Goal: Information Seeking & Learning: Compare options

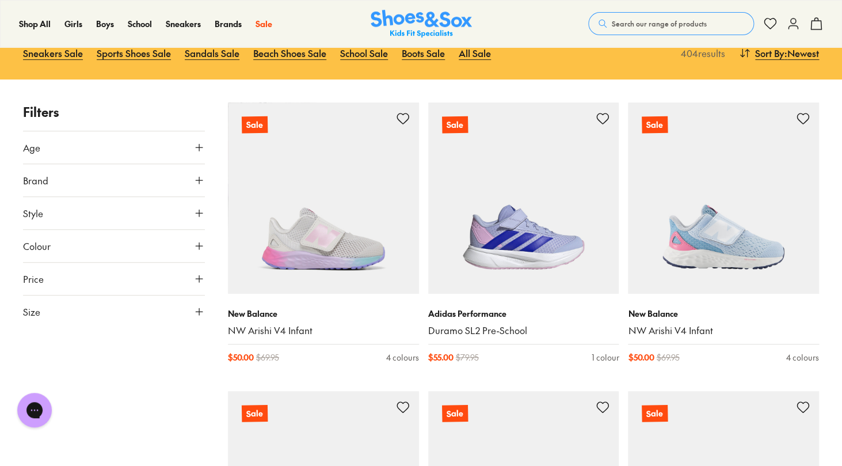
click at [197, 153] on icon at bounding box center [199, 148] width 12 height 12
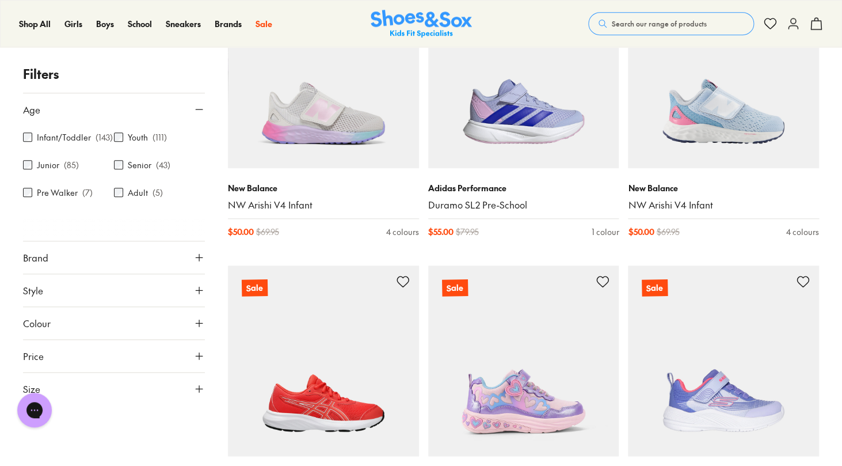
scroll to position [256, 0]
click at [198, 257] on icon at bounding box center [199, 257] width 12 height 12
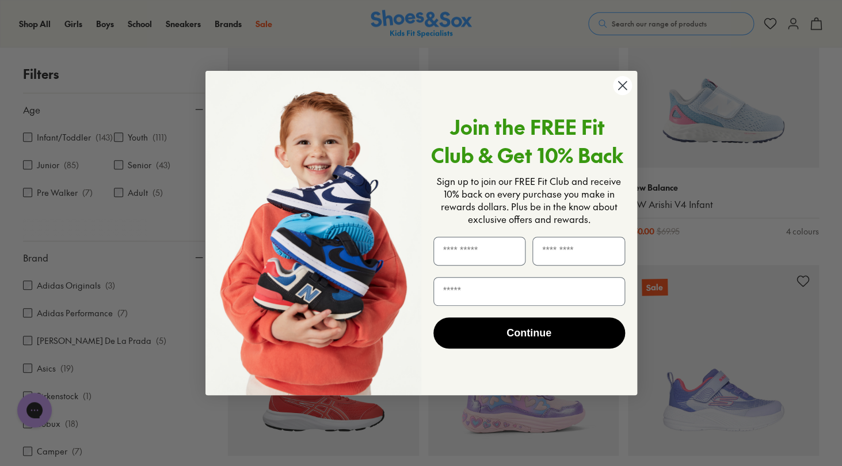
click at [621, 84] on icon "Close dialog" at bounding box center [622, 86] width 8 height 8
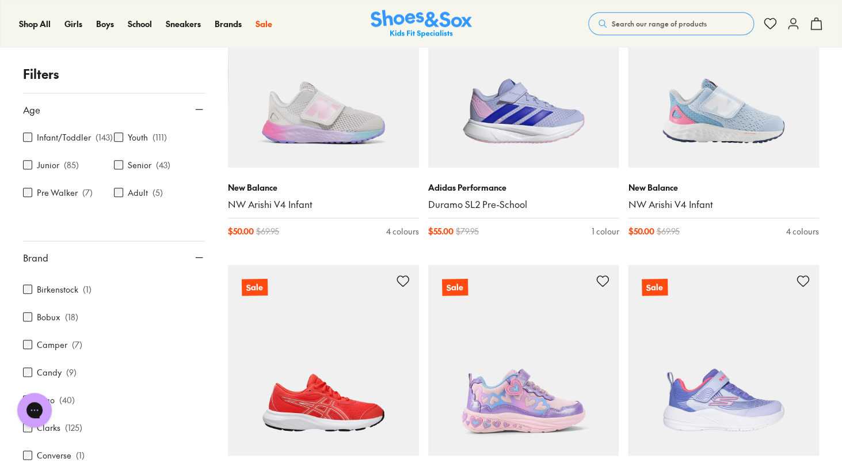
scroll to position [84, 0]
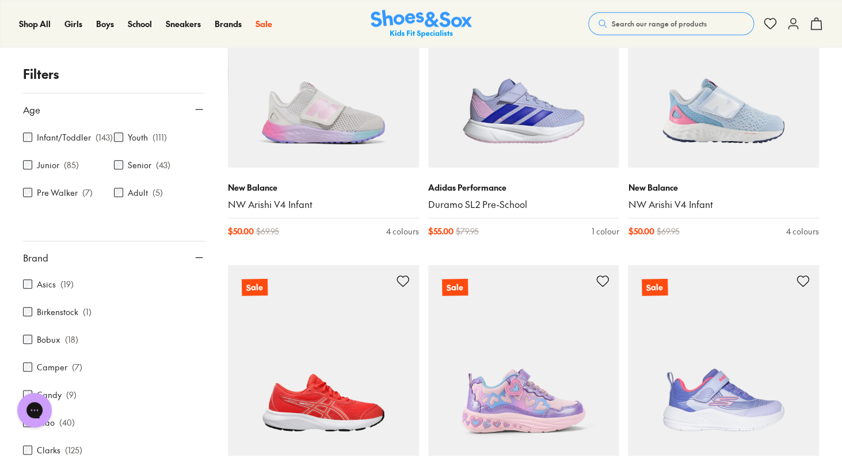
click at [51, 288] on label "Asics" at bounding box center [46, 284] width 19 height 12
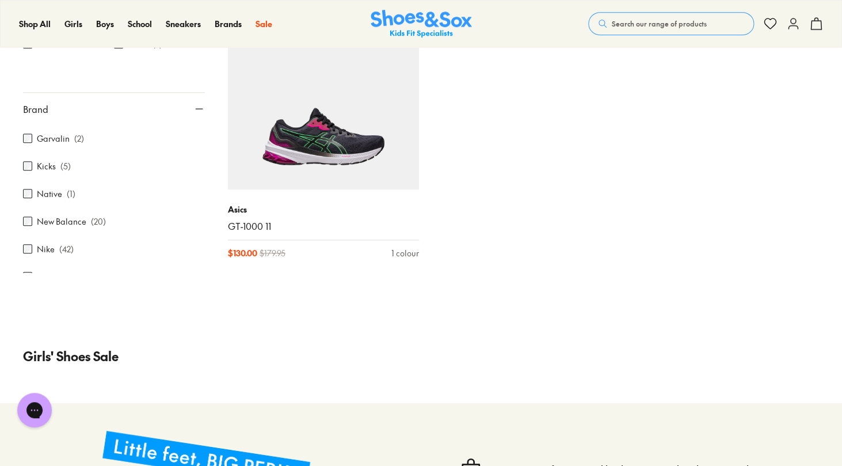
scroll to position [335, 0]
click at [69, 214] on label "New Balance" at bounding box center [61, 215] width 49 height 12
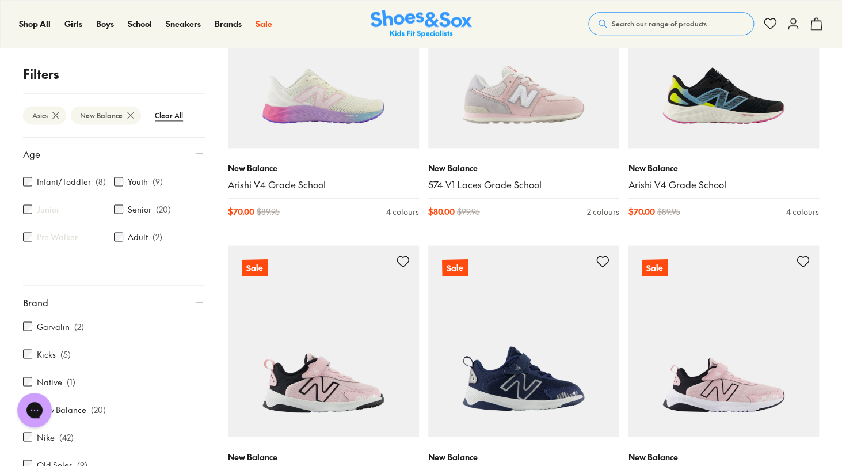
scroll to position [608, 0]
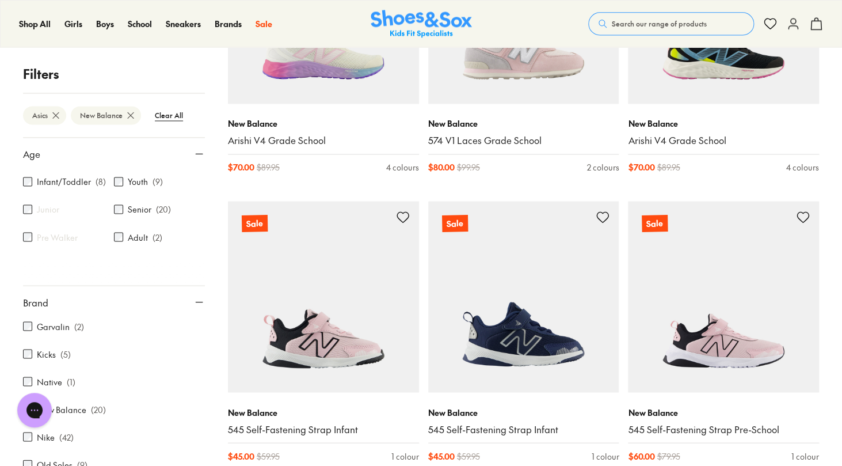
click at [56, 117] on icon at bounding box center [56, 115] width 12 height 12
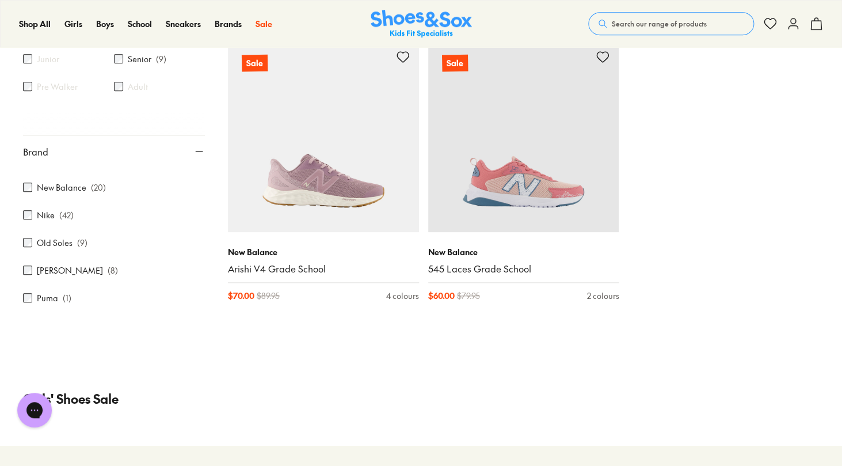
scroll to position [401, 0]
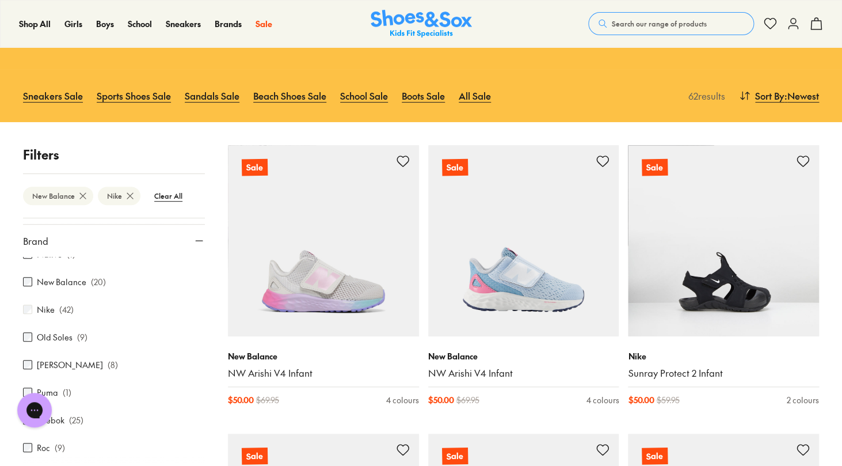
scroll to position [384, 0]
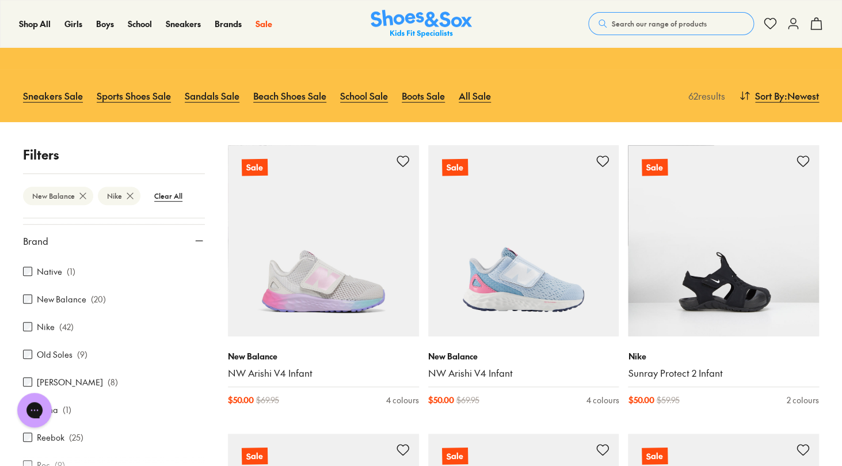
click at [83, 197] on use at bounding box center [83, 196] width 6 height 6
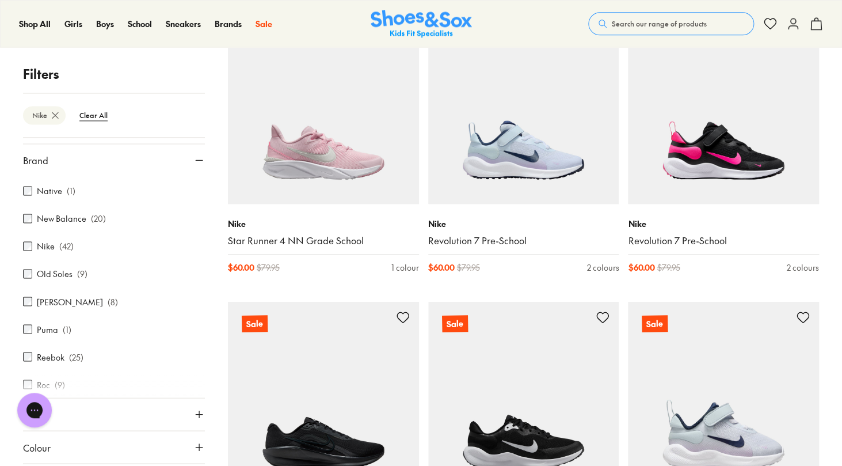
scroll to position [2264, 0]
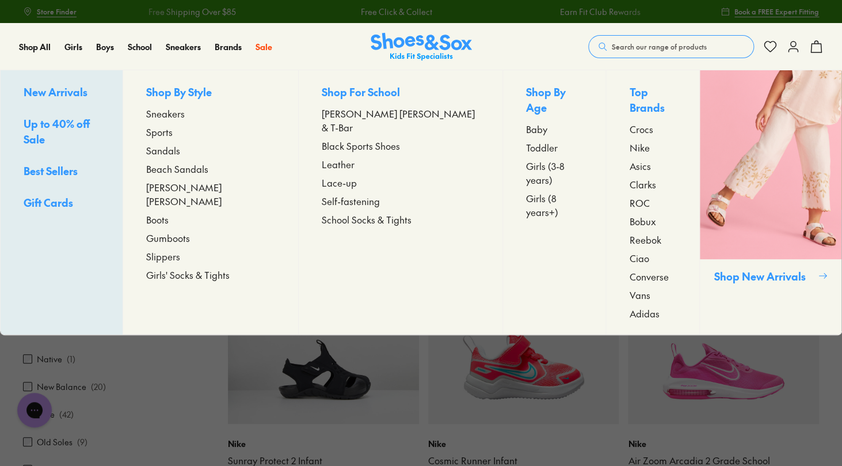
click at [185, 114] on span "Sneakers" at bounding box center [165, 113] width 39 height 14
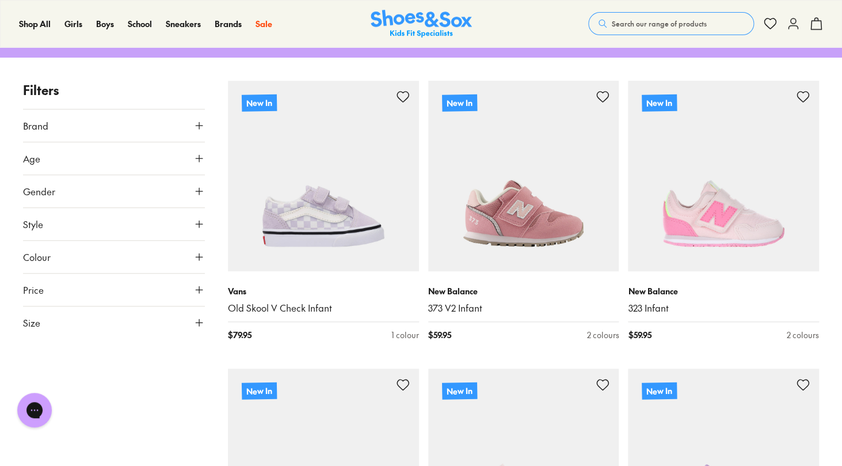
click at [165, 131] on button "Brand" at bounding box center [114, 125] width 182 height 32
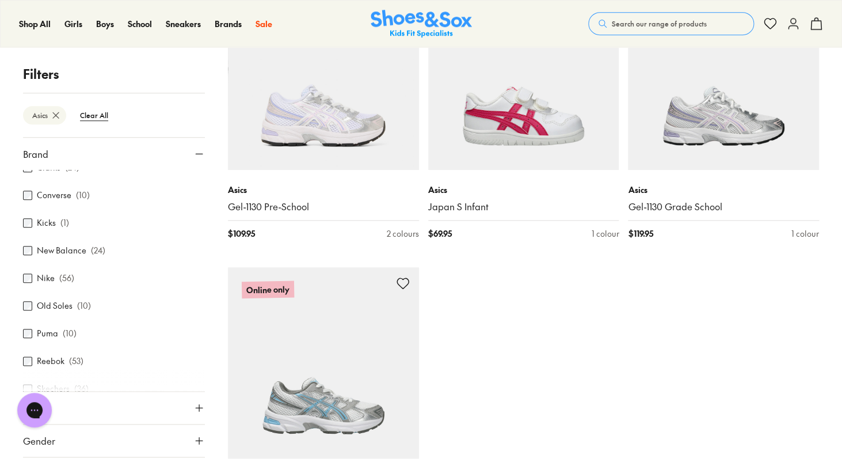
scroll to position [125, 0]
click at [61, 253] on label "New Balance" at bounding box center [61, 249] width 49 height 12
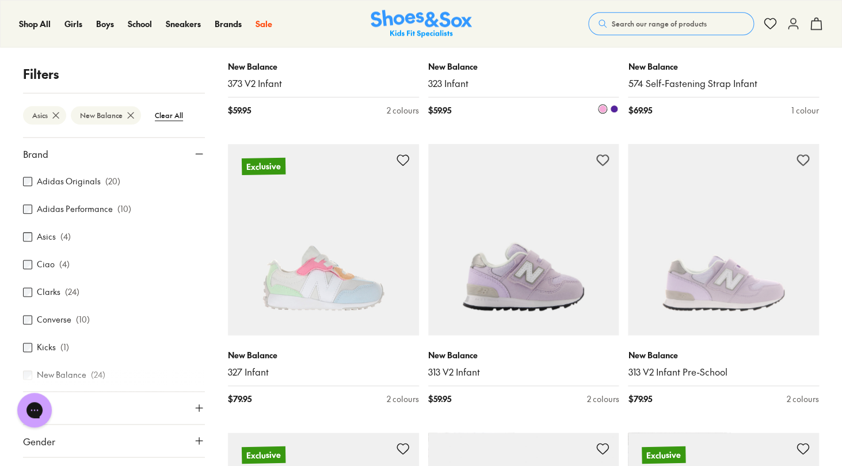
scroll to position [411, 0]
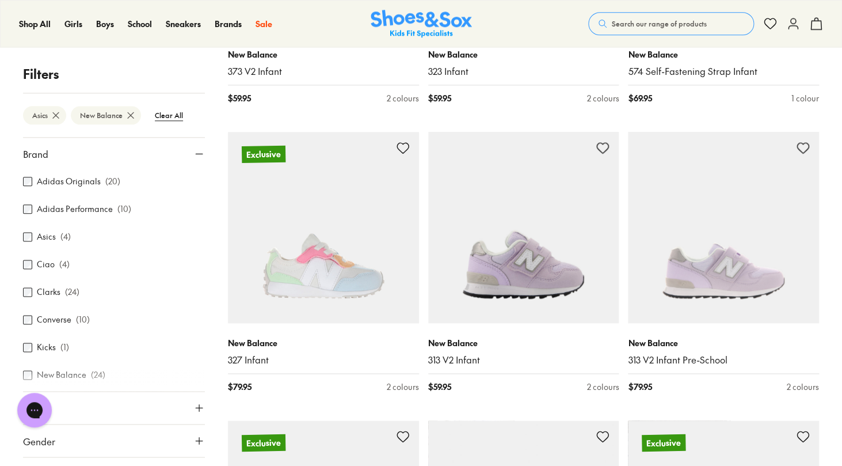
click at [39, 184] on label "Adidas Originals" at bounding box center [69, 182] width 64 height 12
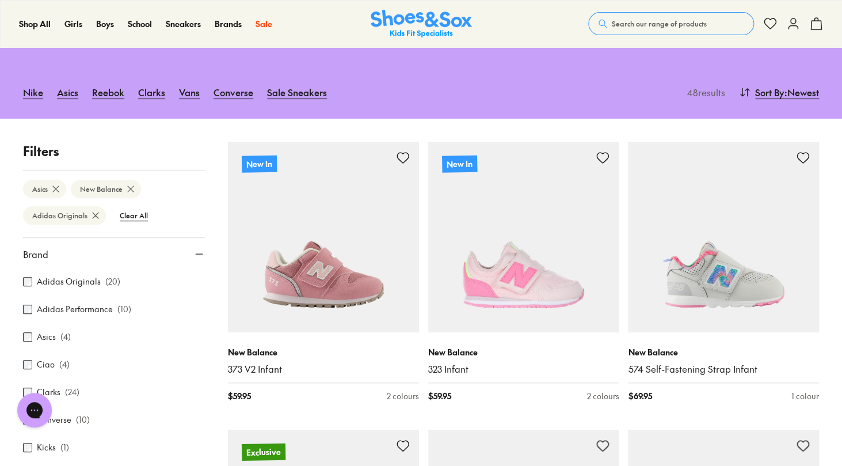
click at [81, 310] on label "Adidas Performance" at bounding box center [75, 309] width 76 height 12
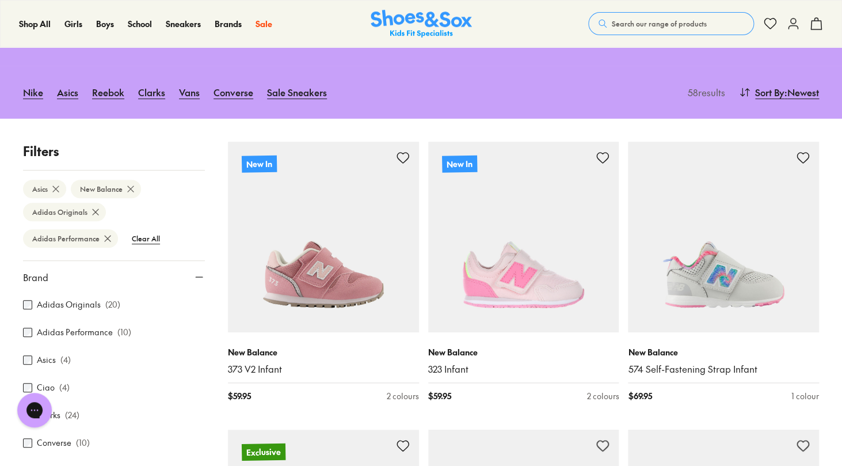
click at [58, 189] on icon at bounding box center [56, 189] width 12 height 12
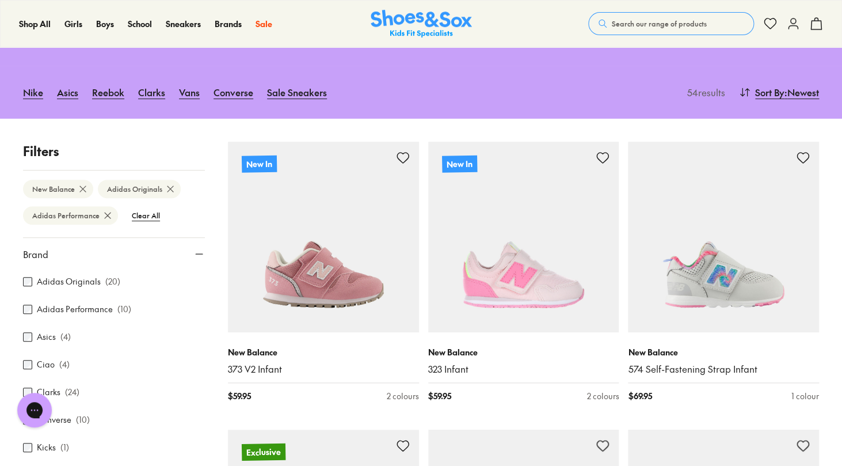
click at [81, 188] on icon at bounding box center [83, 189] width 12 height 12
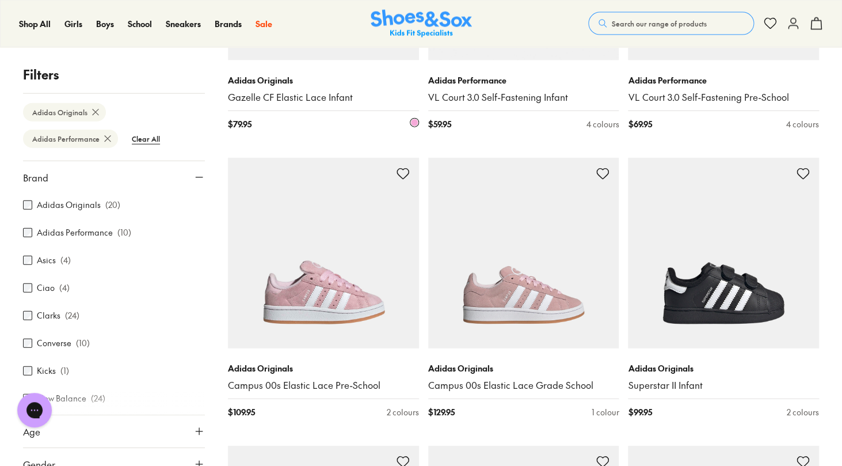
scroll to position [1095, 0]
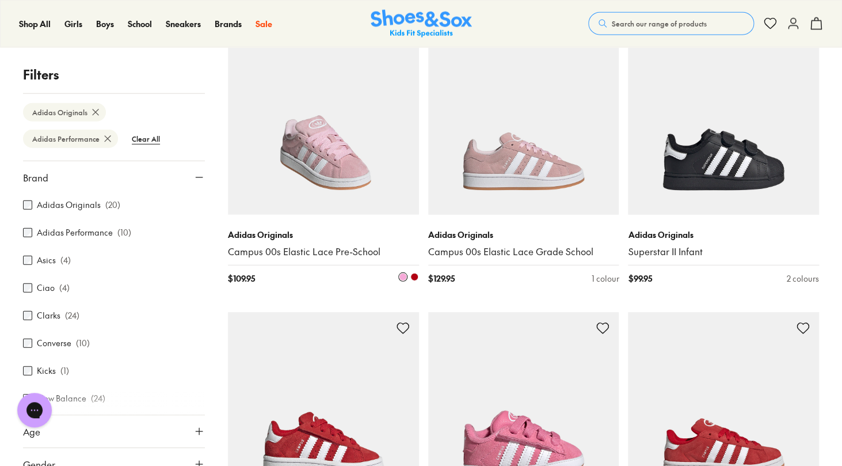
click at [415, 279] on span at bounding box center [414, 277] width 8 height 8
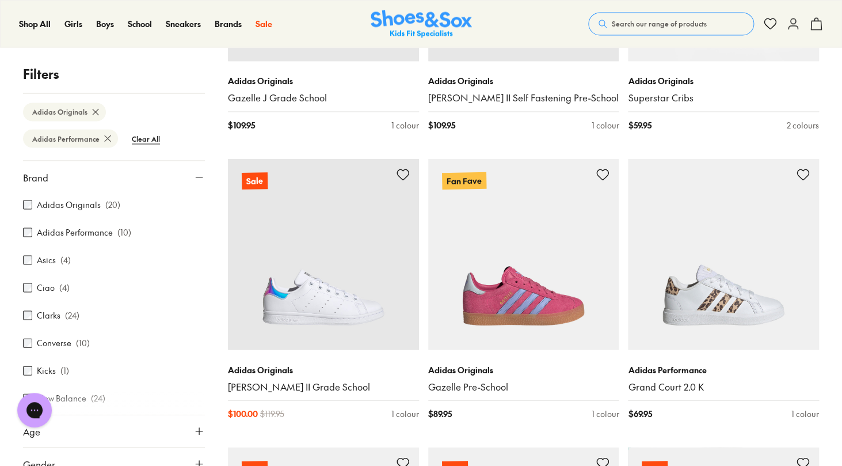
scroll to position [2472, 0]
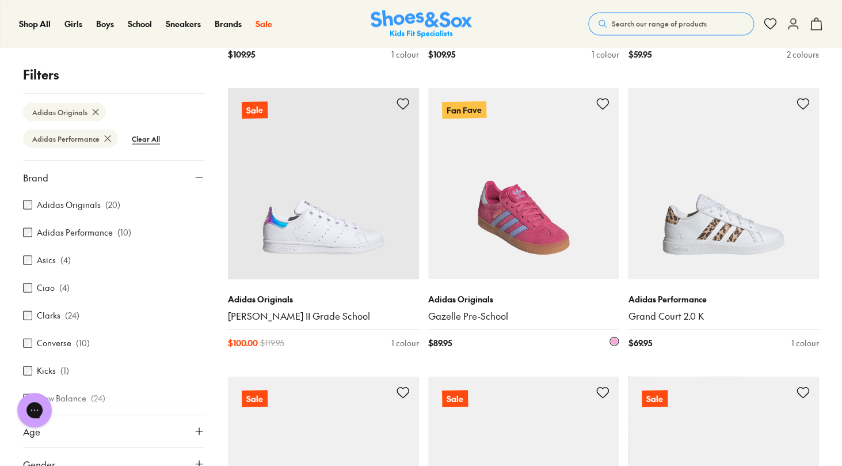
click at [541, 243] on img at bounding box center [523, 182] width 191 height 191
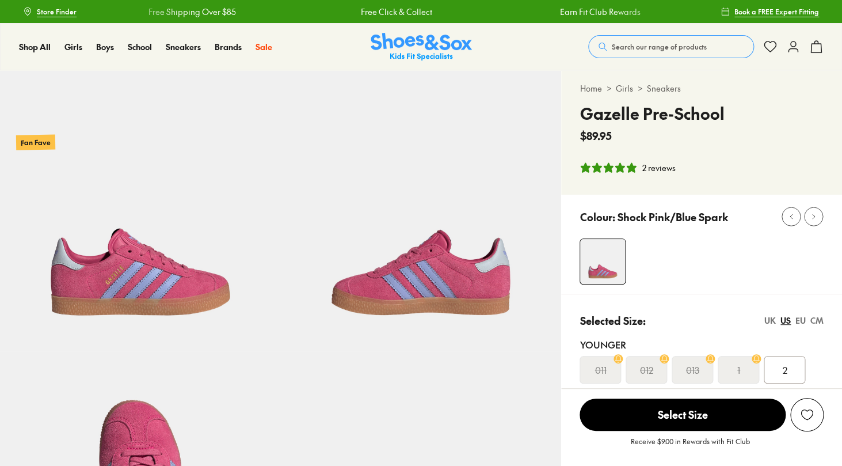
select select "*"
